Goal: Transaction & Acquisition: Purchase product/service

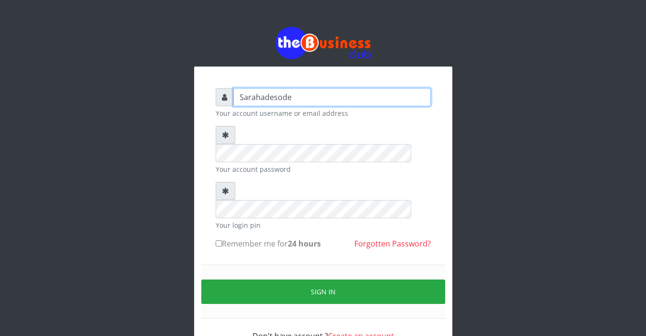
click at [258, 98] on input "Sarahadesode" at bounding box center [331, 97] width 197 height 18
click at [275, 98] on input "adesode" at bounding box center [331, 97] width 197 height 18
type input "a"
type input "S"
click at [274, 97] on input "S" at bounding box center [331, 97] width 197 height 18
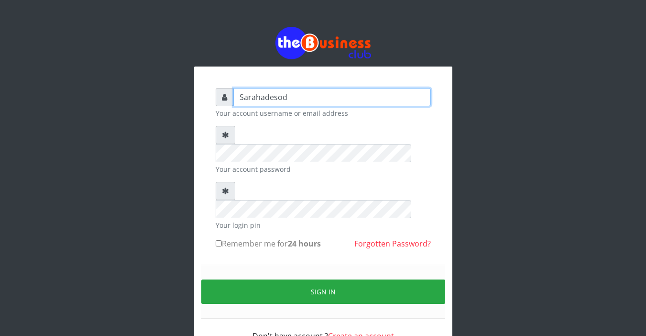
type input "Sarahadesode"
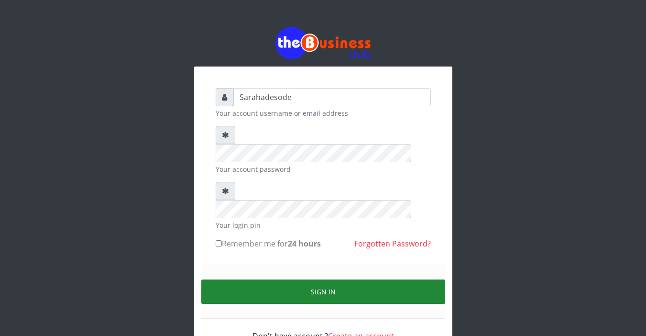
click at [327, 279] on button "Sign in" at bounding box center [323, 291] width 244 height 24
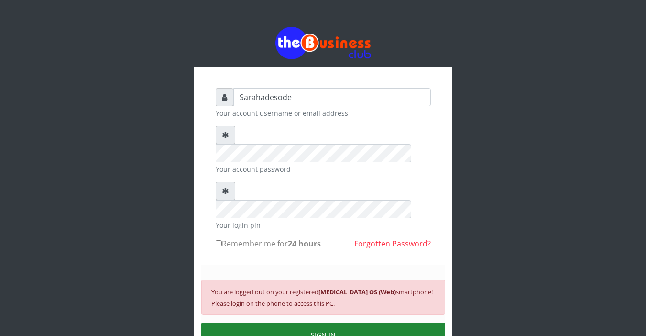
click at [329, 322] on button "SIGN IN" at bounding box center [323, 334] width 244 height 24
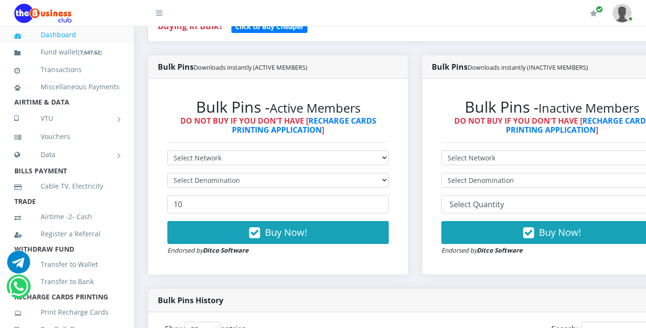
scroll to position [210, 0]
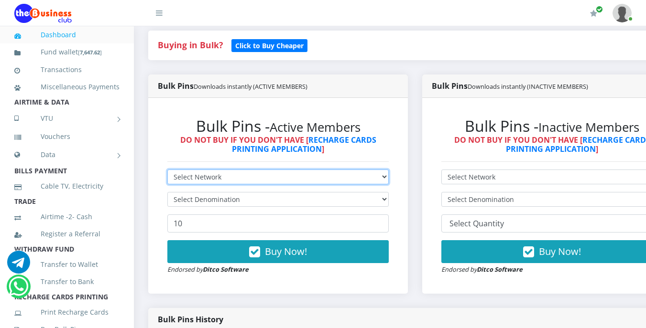
click at [239, 175] on select "Select Network MTN Globacom 9Mobile Airtel" at bounding box center [277, 177] width 221 height 15
select select "MTN"
click at [167, 172] on select "Select Network MTN Globacom 9Mobile Airtel" at bounding box center [277, 177] width 221 height 15
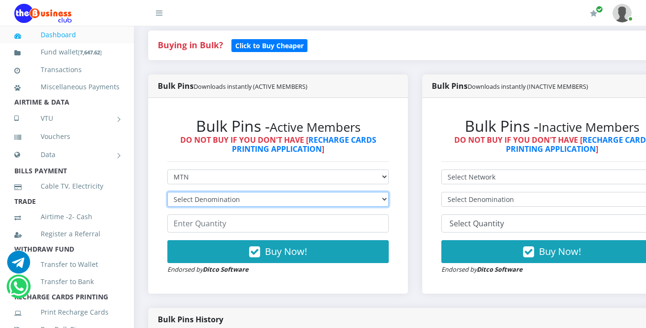
click at [241, 201] on select "Select Denomination MTN NGN100 - ₦96.99 MTN NGN200 - ₦193.98 MTN NGN400 - ₦387.…" at bounding box center [277, 199] width 221 height 15
select select "193.98-200"
click at [167, 194] on select "Select Denomination MTN NGN100 - ₦96.99 MTN NGN200 - ₦193.98 MTN NGN400 - ₦387.…" at bounding box center [277, 199] width 221 height 15
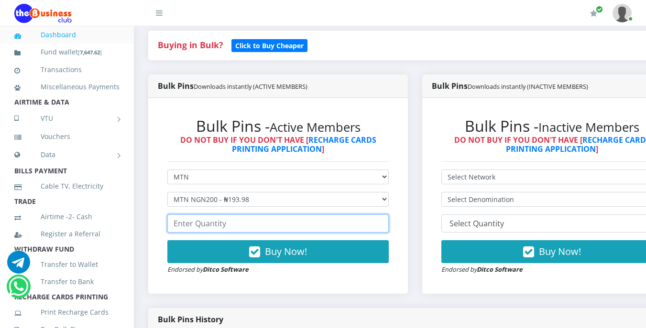
click at [219, 221] on input "number" at bounding box center [277, 224] width 221 height 18
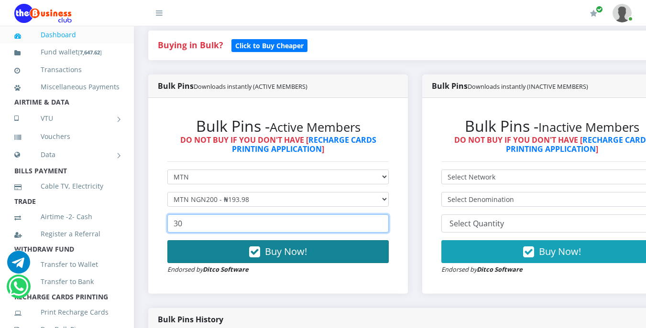
type input "30"
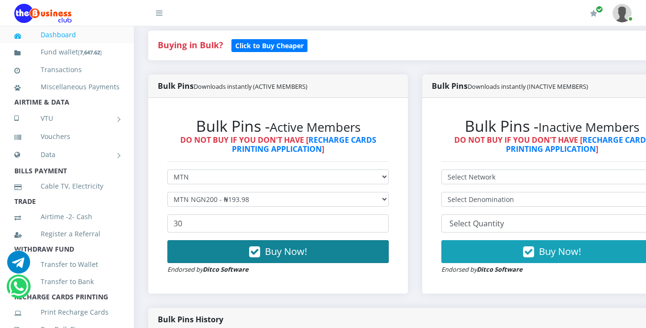
click at [257, 248] on icon "button" at bounding box center [254, 253] width 11 height 10
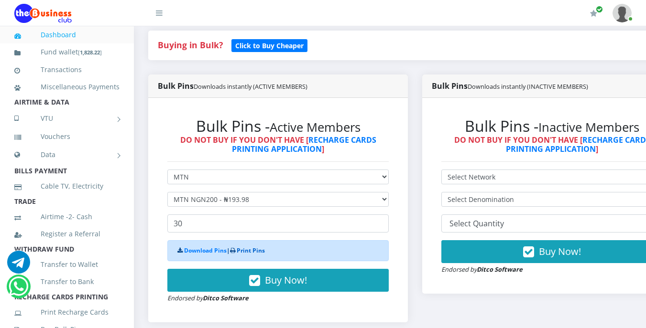
click at [260, 250] on link "Print Pins" at bounding box center [251, 251] width 28 height 8
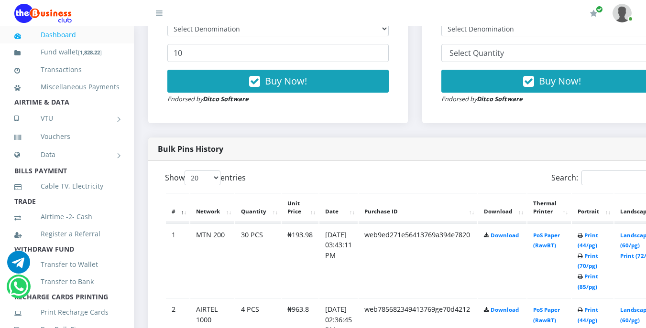
scroll to position [383, 0]
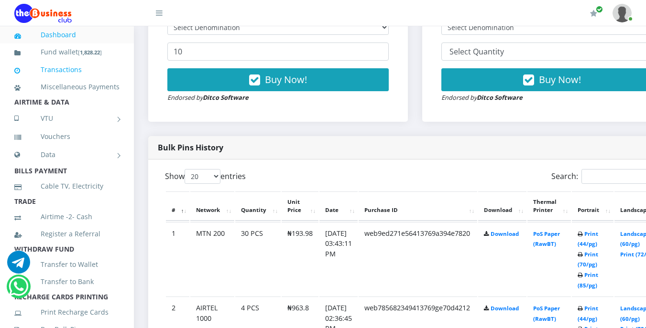
click at [86, 69] on link "Transactions" at bounding box center [66, 70] width 105 height 22
click at [69, 109] on li "AIRTIME & DATA" at bounding box center [67, 102] width 134 height 13
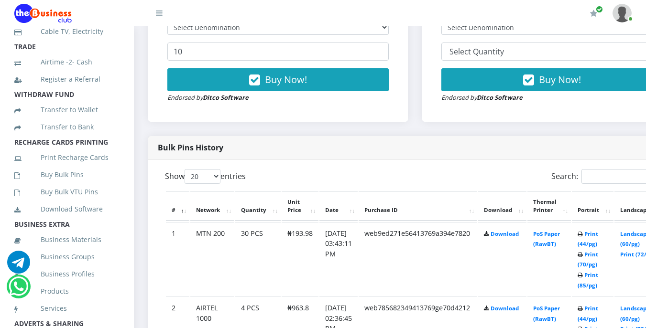
scroll to position [210, 0]
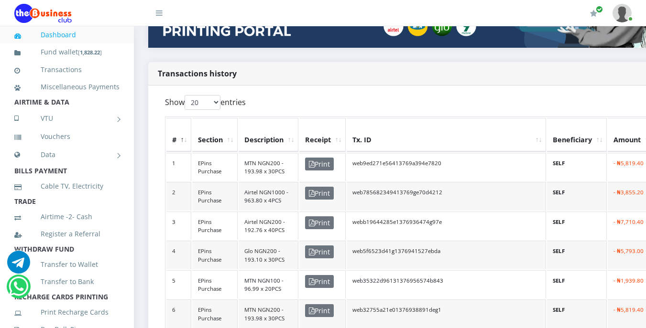
scroll to position [210, 0]
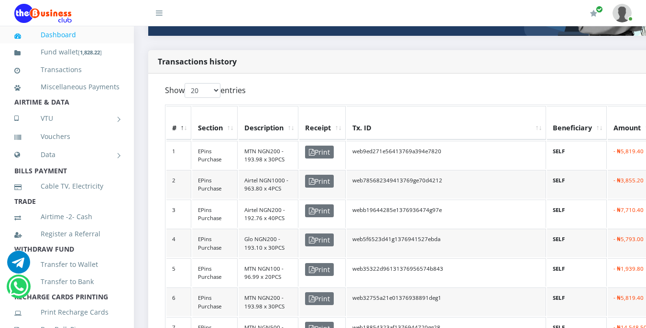
click at [67, 109] on li "AIRTIME & DATA" at bounding box center [67, 102] width 134 height 13
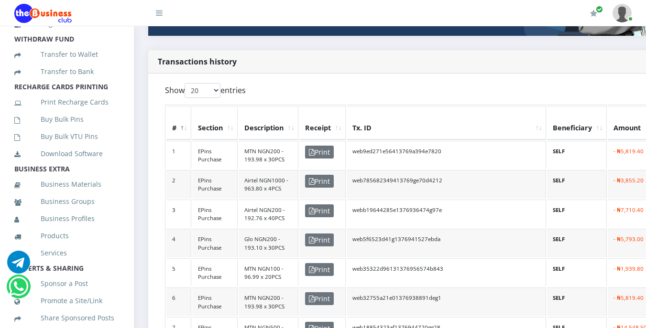
scroll to position [230, 0]
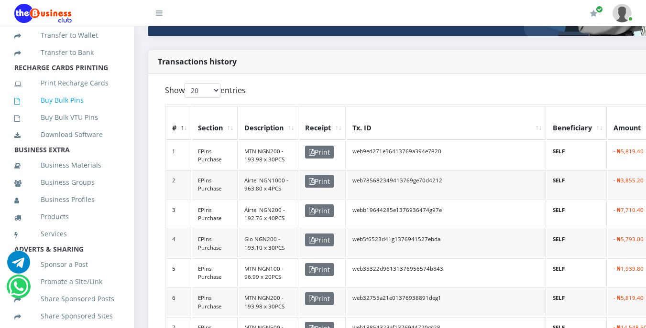
click at [69, 111] on link "Buy Bulk Pins" at bounding box center [66, 100] width 105 height 22
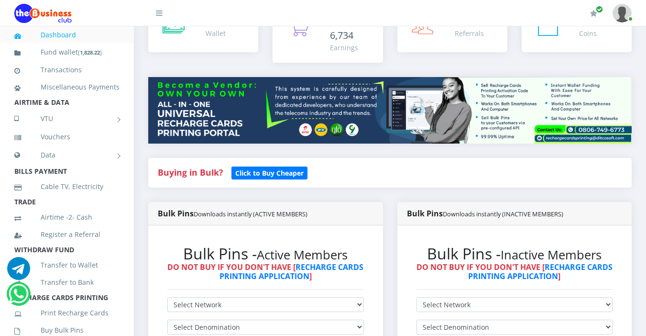
scroll to position [96, 0]
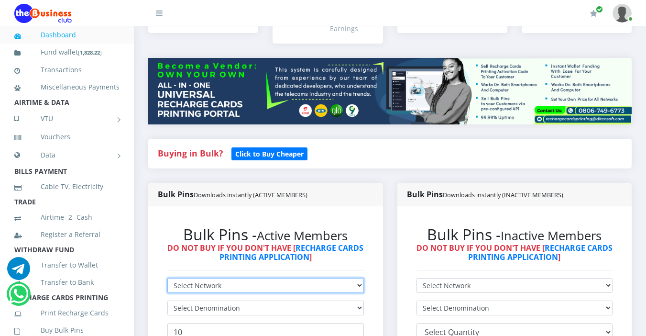
click at [228, 278] on select "Select Network MTN Globacom 9Mobile Airtel" at bounding box center [265, 285] width 197 height 15
select select "MTN"
click at [167, 278] on select "Select Network MTN Globacom 9Mobile Airtel" at bounding box center [265, 285] width 197 height 15
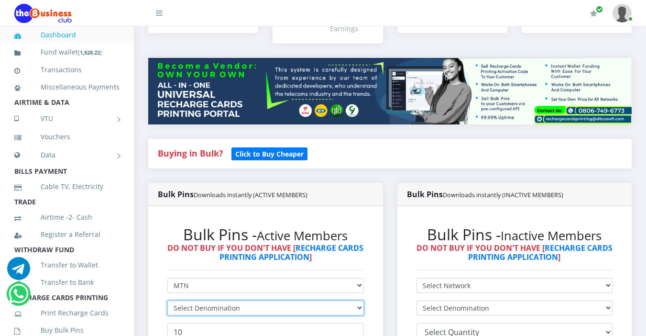
click at [250, 300] on select "Select Denomination" at bounding box center [265, 307] width 197 height 15
click at [235, 300] on select "Select Denomination" at bounding box center [265, 307] width 197 height 15
click at [67, 178] on li "BILLS PAYMENT" at bounding box center [67, 170] width 134 height 13
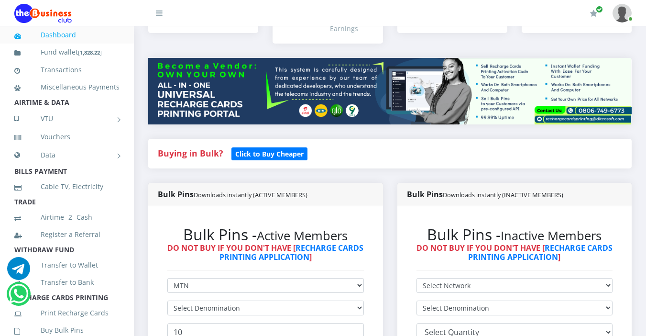
click at [67, 178] on li "BILLS PAYMENT" at bounding box center [67, 170] width 134 height 13
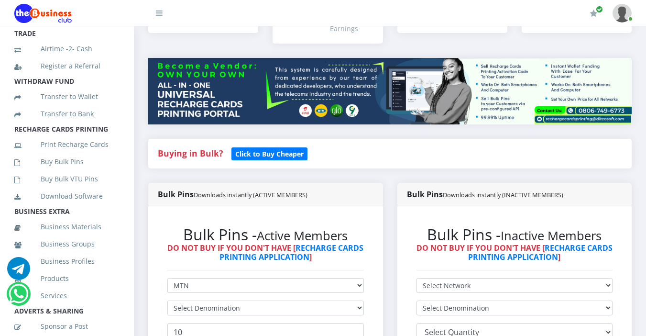
scroll to position [172, 0]
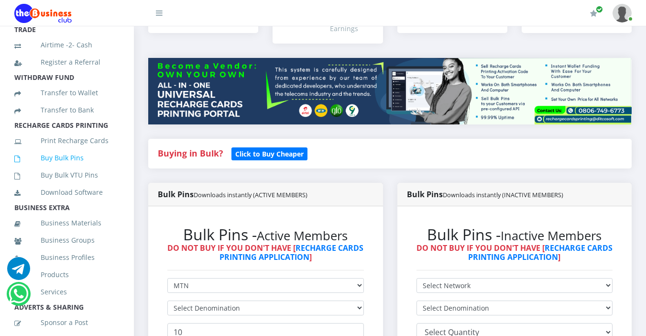
click at [77, 169] on link "Buy Bulk Pins" at bounding box center [66, 158] width 105 height 22
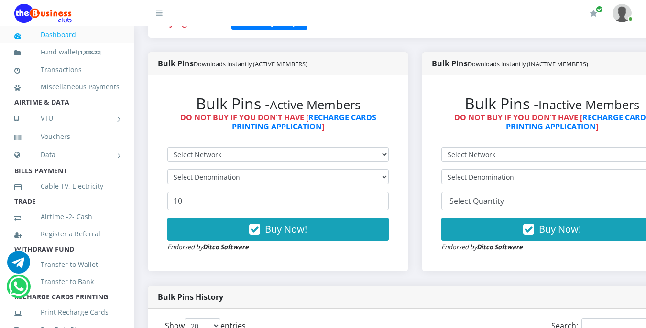
scroll to position [287, 0]
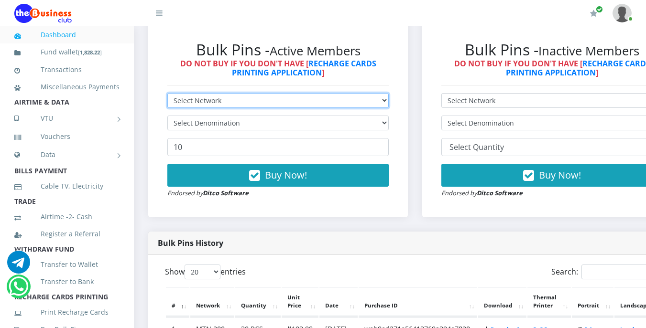
click at [242, 99] on select "Select Network MTN Globacom 9Mobile Airtel" at bounding box center [277, 100] width 221 height 15
select select "MTN"
click at [167, 95] on select "Select Network MTN Globacom 9Mobile Airtel" at bounding box center [277, 100] width 221 height 15
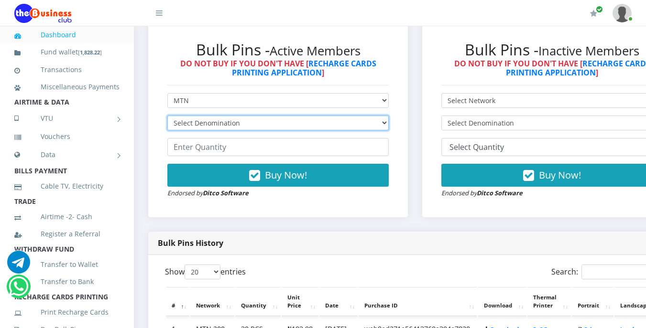
click at [241, 123] on select "Select Denomination MTN NGN100 - ₦96.99 MTN NGN200 - ₦193.98 MTN NGN400 - ₦387.…" at bounding box center [277, 123] width 221 height 15
select select "96.99-100"
click at [167, 118] on select "Select Denomination MTN NGN100 - ₦96.99 MTN NGN200 - ₦193.98 MTN NGN400 - ₦387.…" at bounding box center [277, 123] width 221 height 15
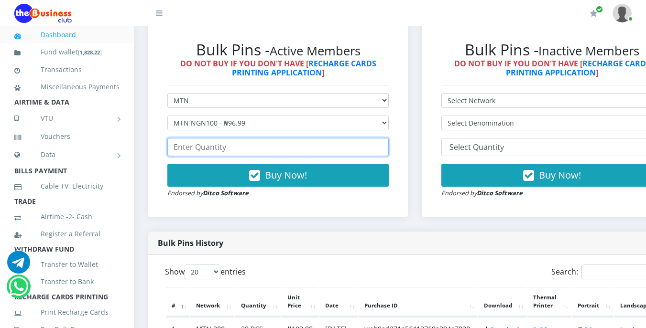
click at [249, 148] on input "number" at bounding box center [277, 147] width 221 height 18
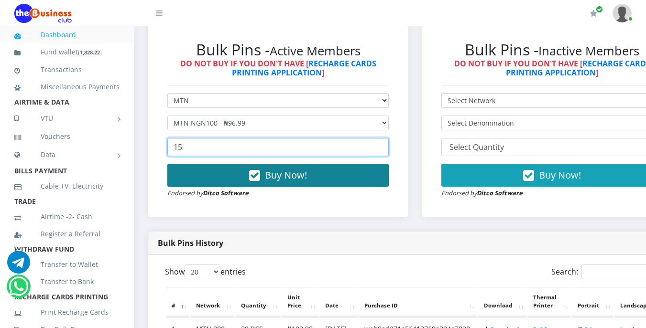
type input "15"
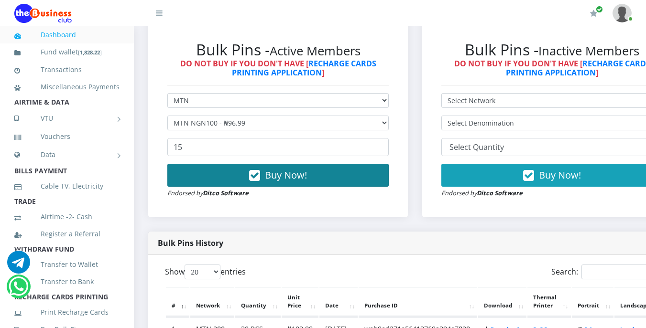
click at [273, 175] on span "Buy Now!" at bounding box center [286, 175] width 42 height 13
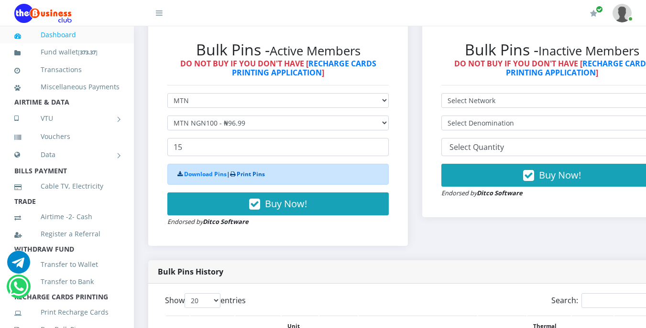
click at [263, 178] on link "Print Pins" at bounding box center [251, 174] width 28 height 8
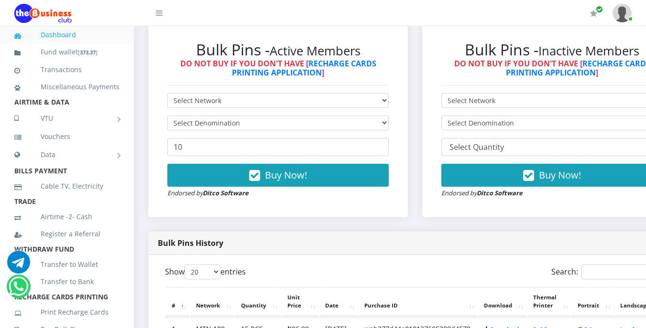
click at [70, 109] on li "AIRTIME & DATA" at bounding box center [67, 102] width 134 height 13
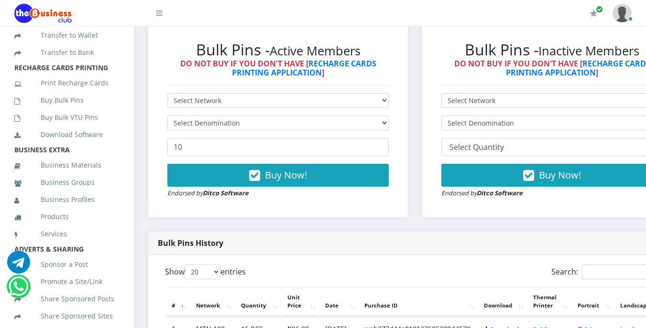
scroll to position [249, 0]
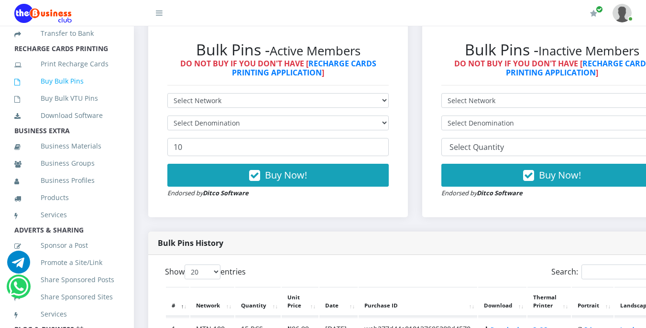
click at [75, 92] on link "Buy Bulk Pins" at bounding box center [66, 81] width 105 height 22
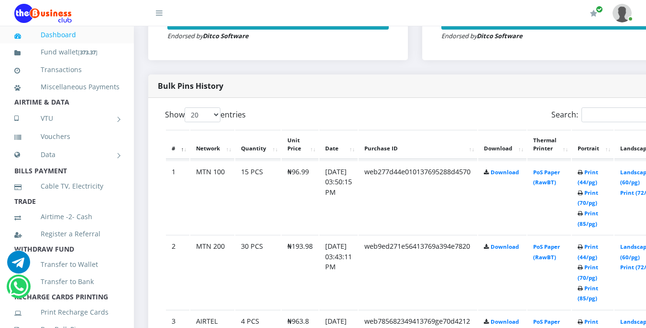
scroll to position [497, 0]
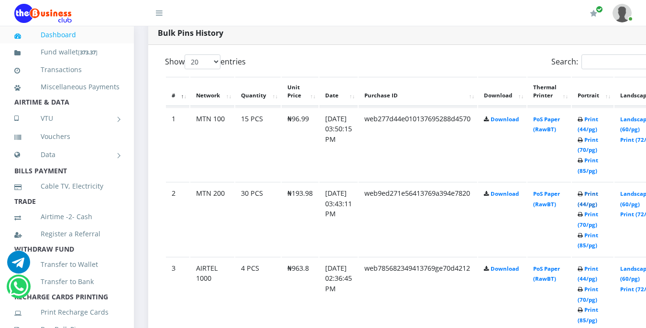
click at [598, 192] on link "Print (44/pg)" at bounding box center [588, 199] width 21 height 18
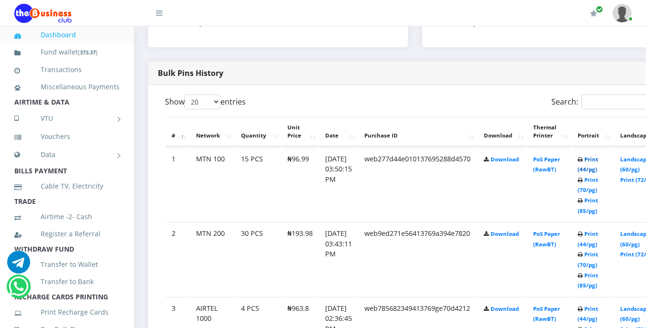
click at [598, 164] on link "Print (44/pg)" at bounding box center [588, 165] width 21 height 18
